Goal: Task Accomplishment & Management: Use online tool/utility

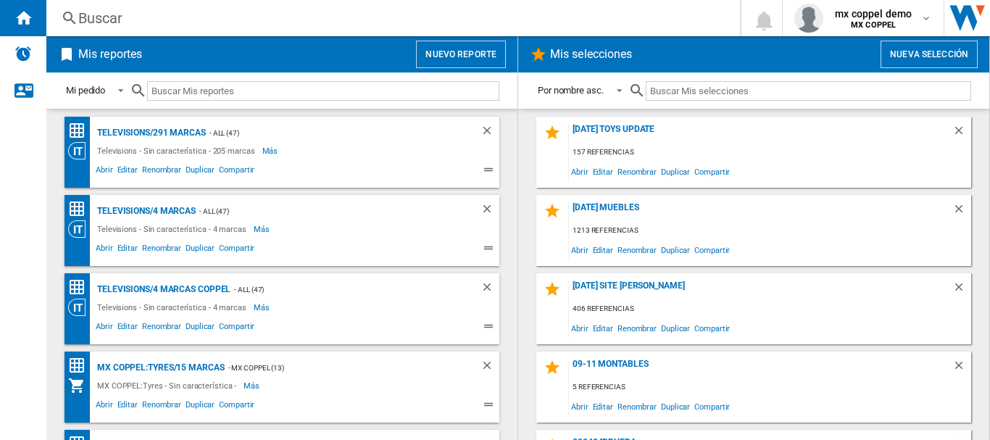
click at [452, 58] on button "Nuevo reporte" at bounding box center [461, 55] width 90 height 28
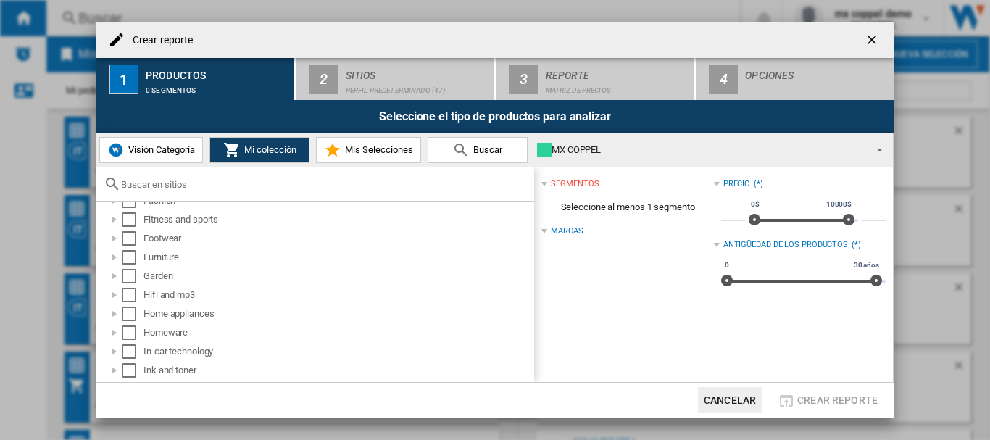
scroll to position [386, 0]
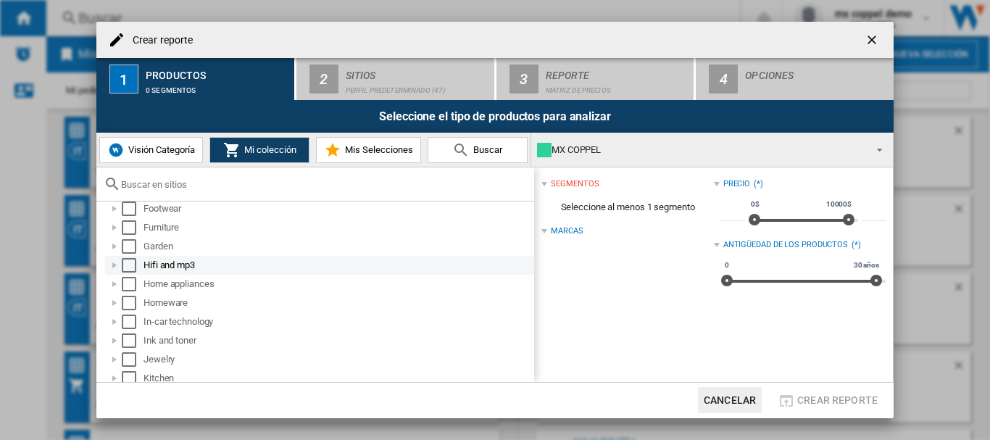
click at [126, 264] on div "Select" at bounding box center [129, 265] width 14 height 14
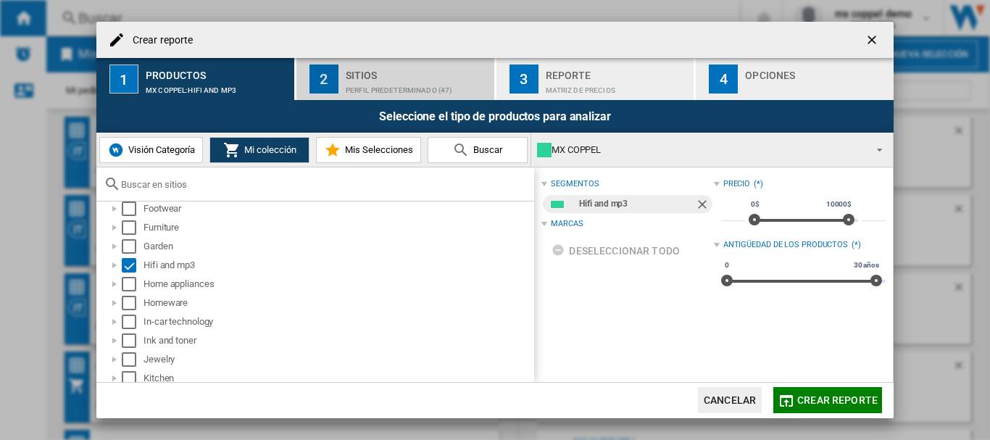
click at [314, 96] on button "2 Sitios Perfil predeterminado (47)" at bounding box center [395, 79] width 199 height 42
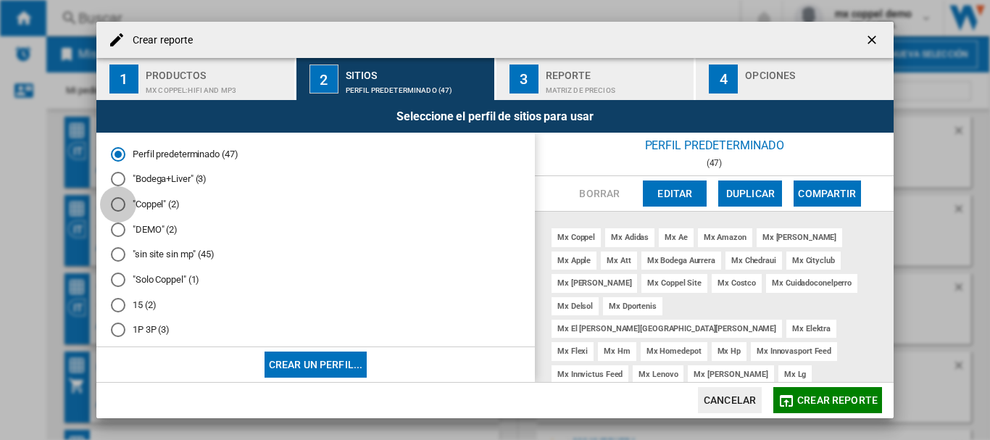
click at [112, 204] on div at bounding box center [118, 204] width 14 height 14
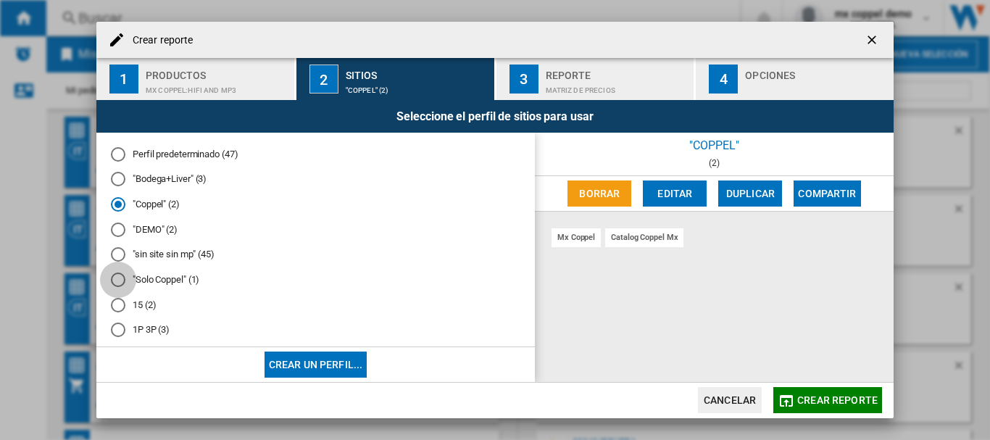
click at [120, 284] on div at bounding box center [118, 279] width 14 height 14
click at [817, 391] on button "Crear reporte" at bounding box center [827, 400] width 109 height 26
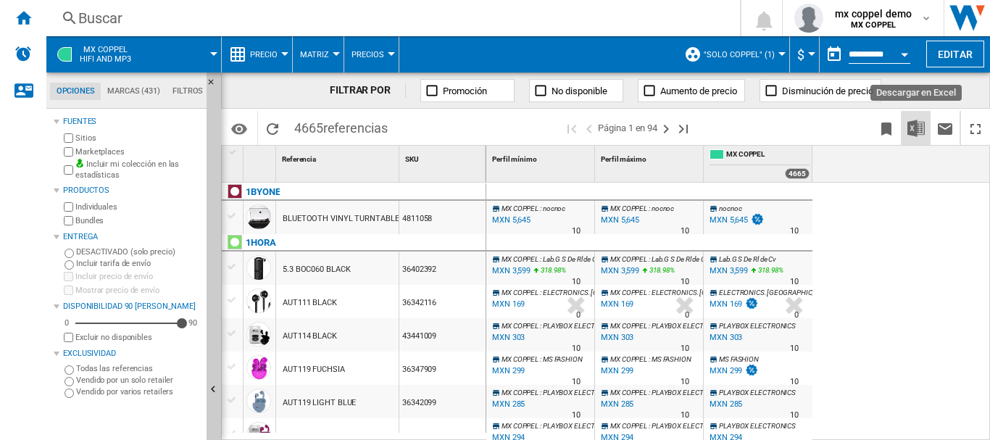
click at [917, 125] on img "Descargar en Excel" at bounding box center [915, 128] width 17 height 17
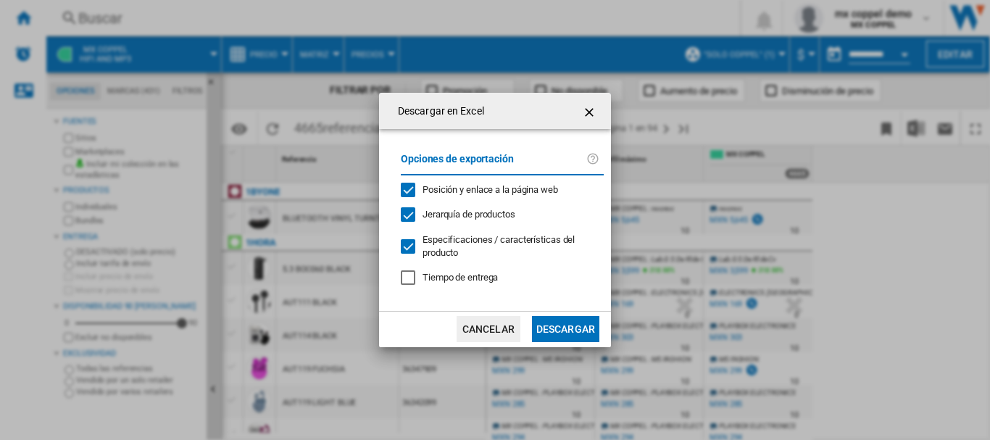
click at [553, 321] on button "Descargar" at bounding box center [565, 329] width 67 height 26
